Goal: Task Accomplishment & Management: Manage account settings

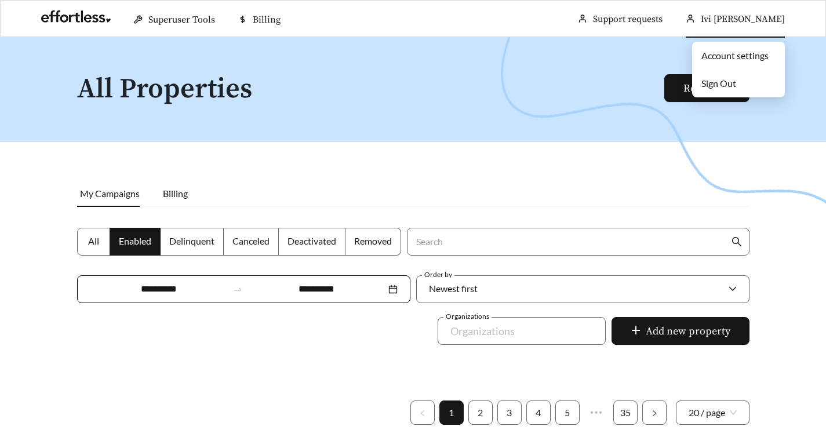
click at [732, 82] on span "Sign Out" at bounding box center [718, 83] width 35 height 11
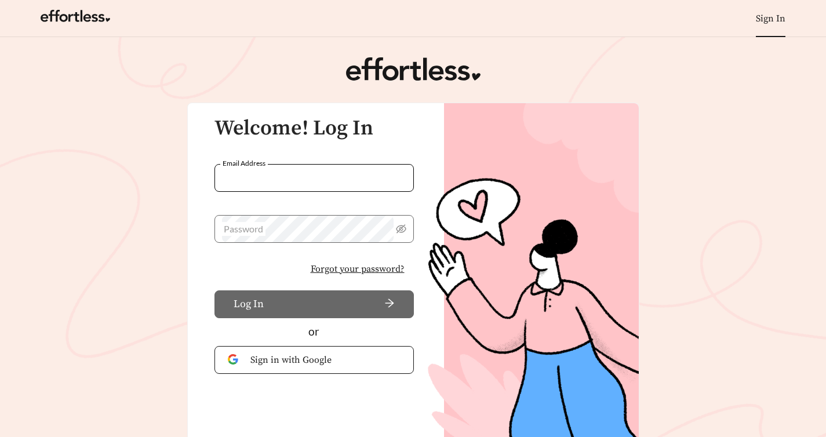
click at [338, 180] on input "Email Address" at bounding box center [313, 178] width 199 height 28
type input "**********"
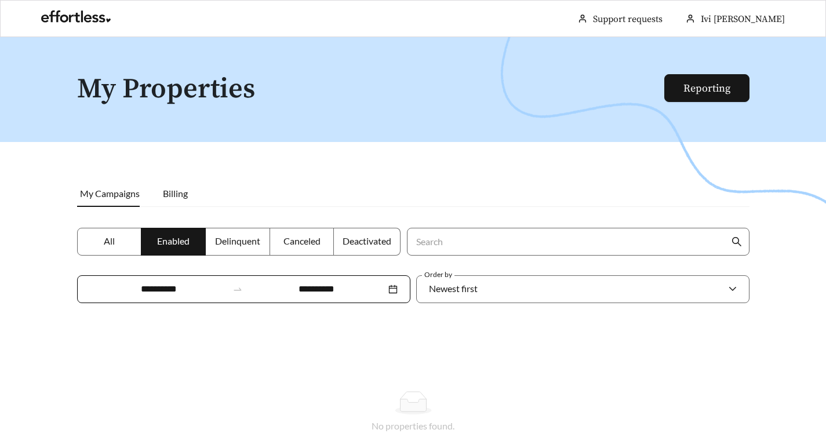
click at [821, 260] on div at bounding box center [413, 255] width 826 height 437
